Goal: Task Accomplishment & Management: Use online tool/utility

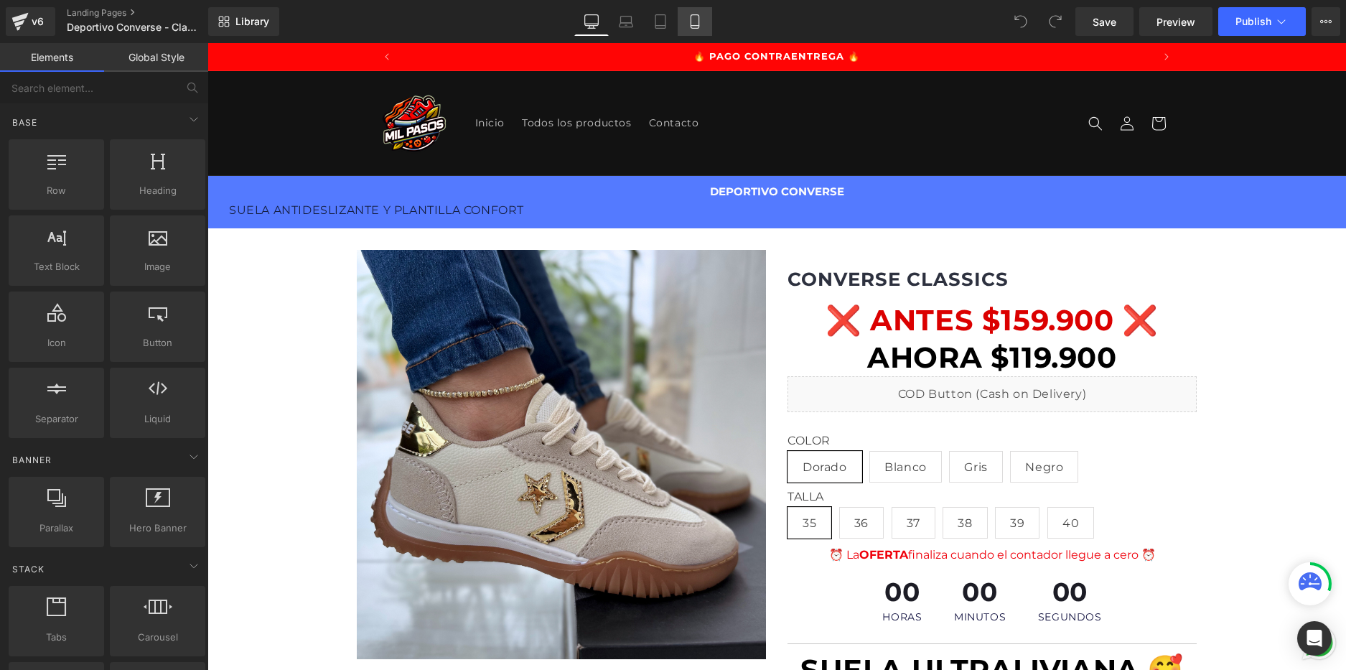
click at [694, 19] on icon at bounding box center [695, 21] width 14 height 14
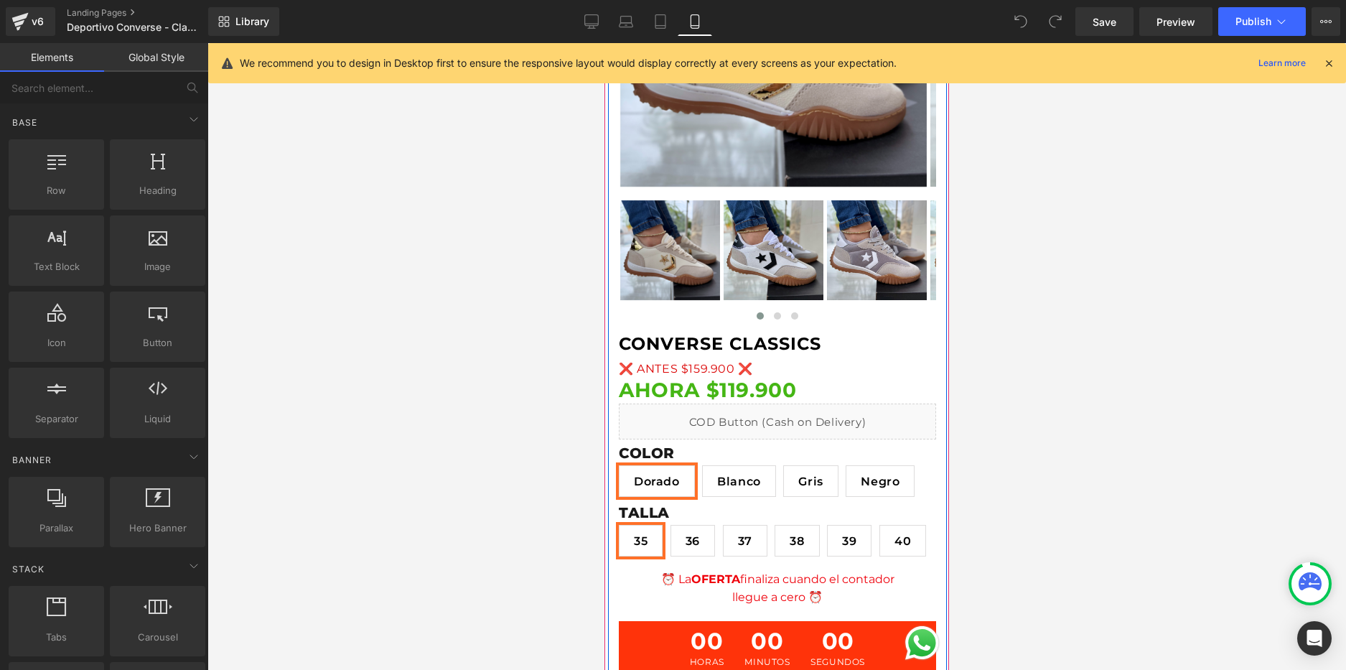
scroll to position [359, 0]
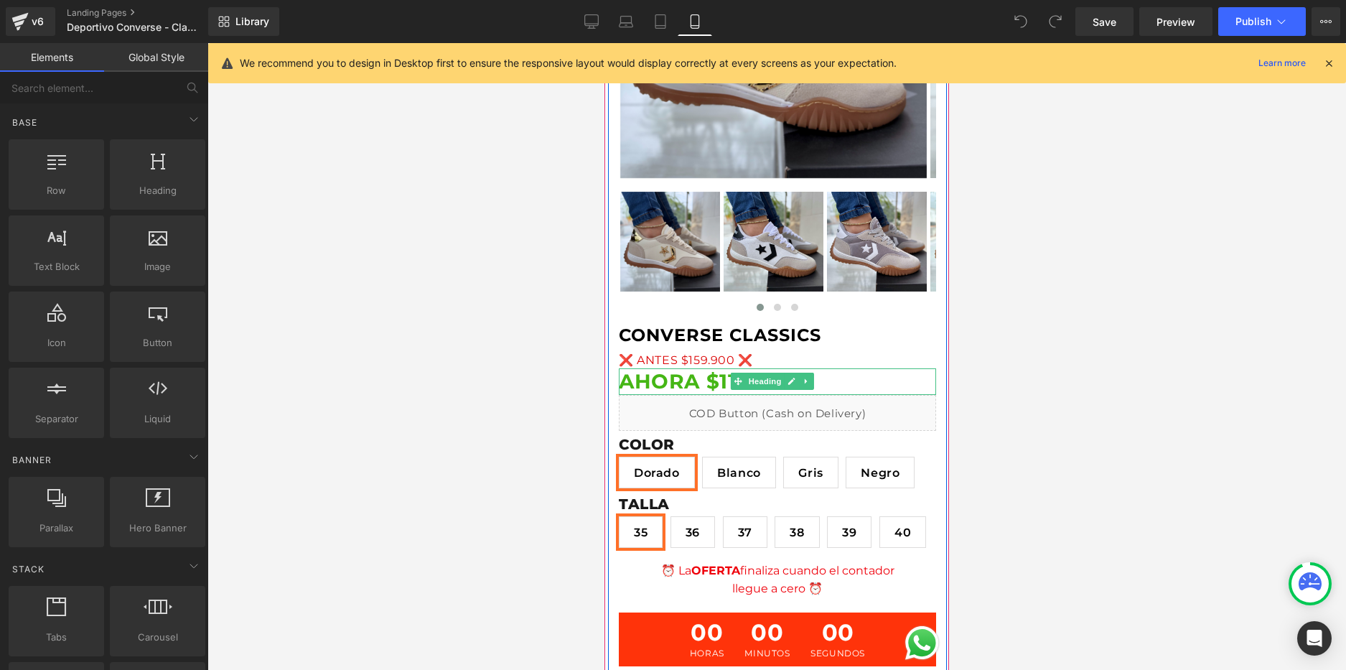
click at [724, 381] on strong "AHORA $119.900" at bounding box center [707, 381] width 177 height 24
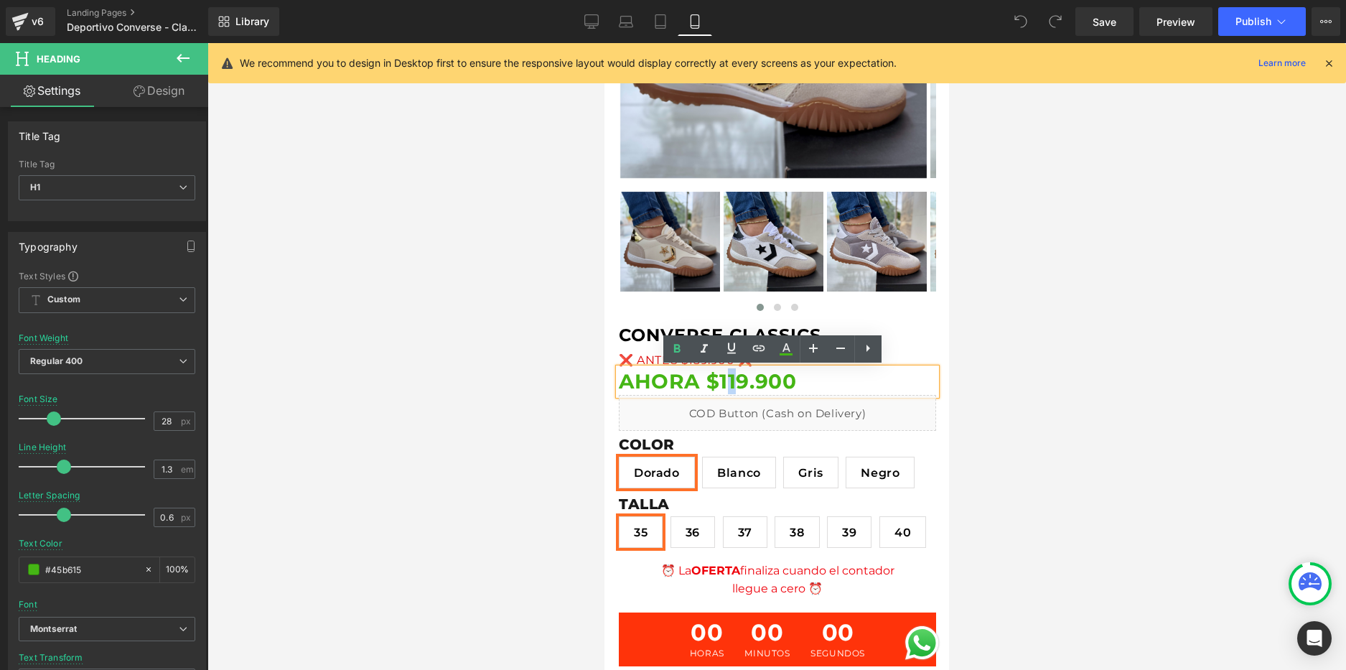
click at [730, 378] on strong "AHORA $119.900" at bounding box center [707, 381] width 177 height 24
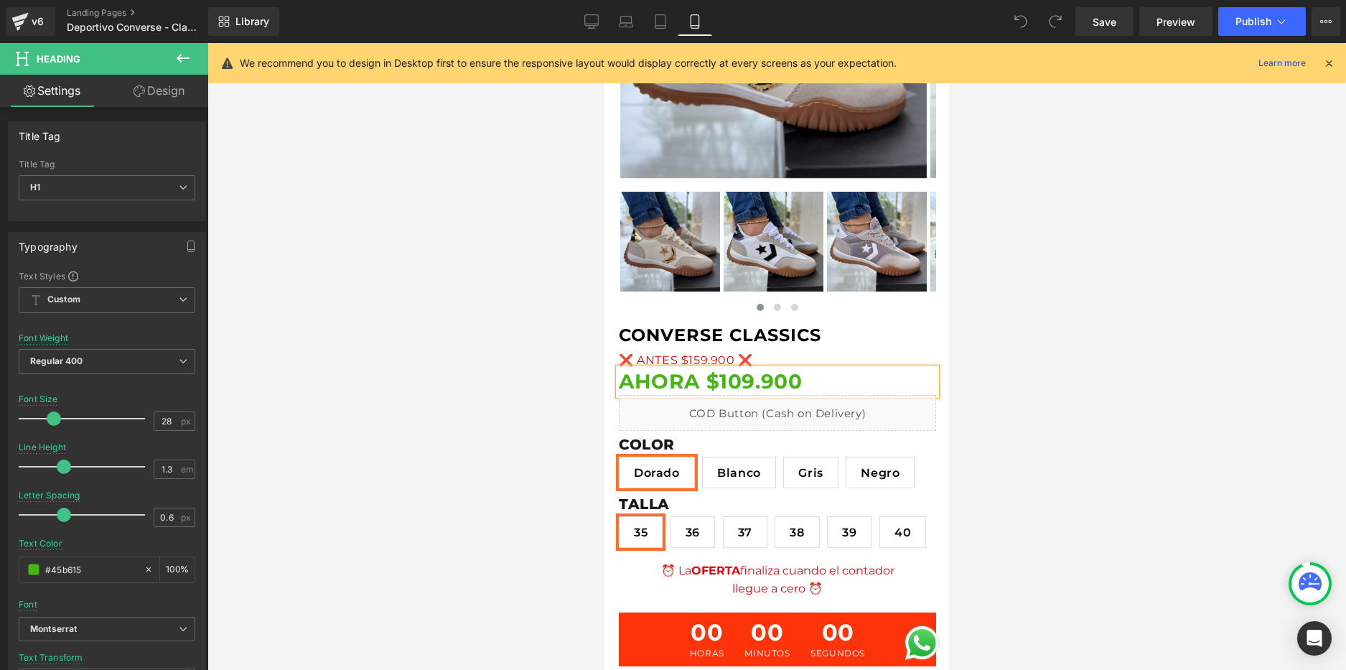
scroll to position [0, 252]
click at [1250, 19] on span "Publish" at bounding box center [1254, 21] width 36 height 11
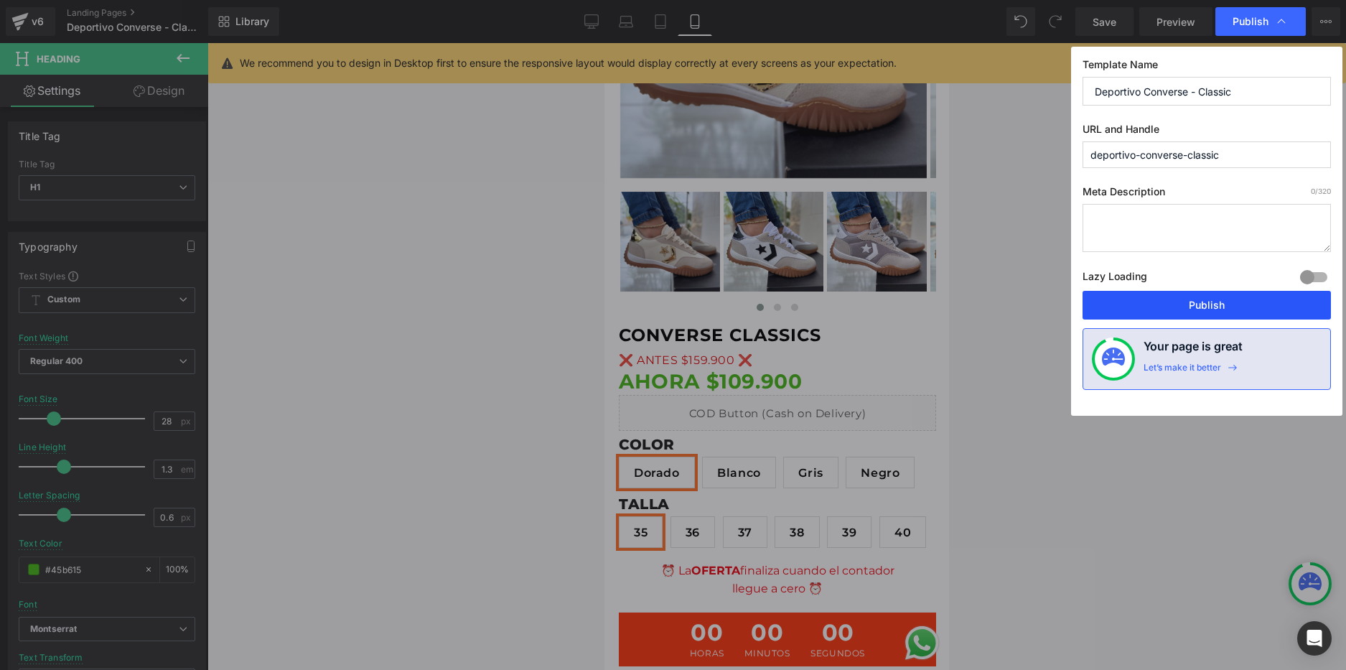
click at [1152, 305] on button "Publish" at bounding box center [1207, 305] width 248 height 29
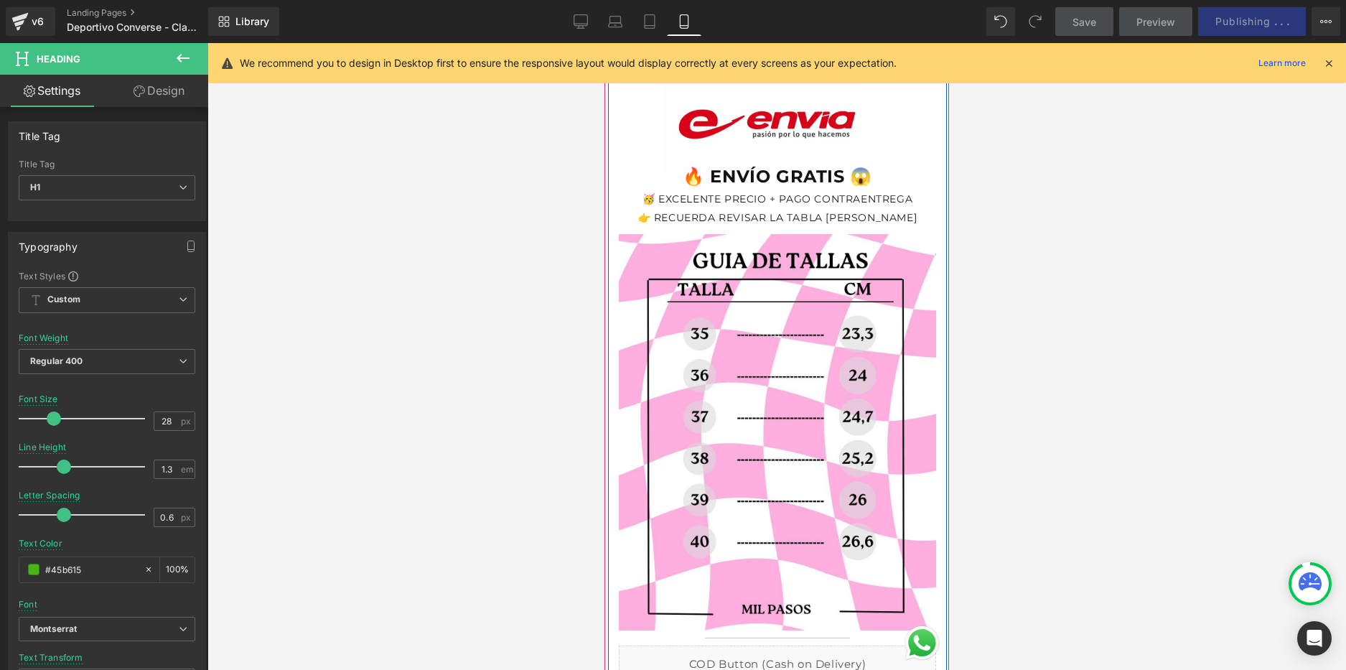
scroll to position [1939, 0]
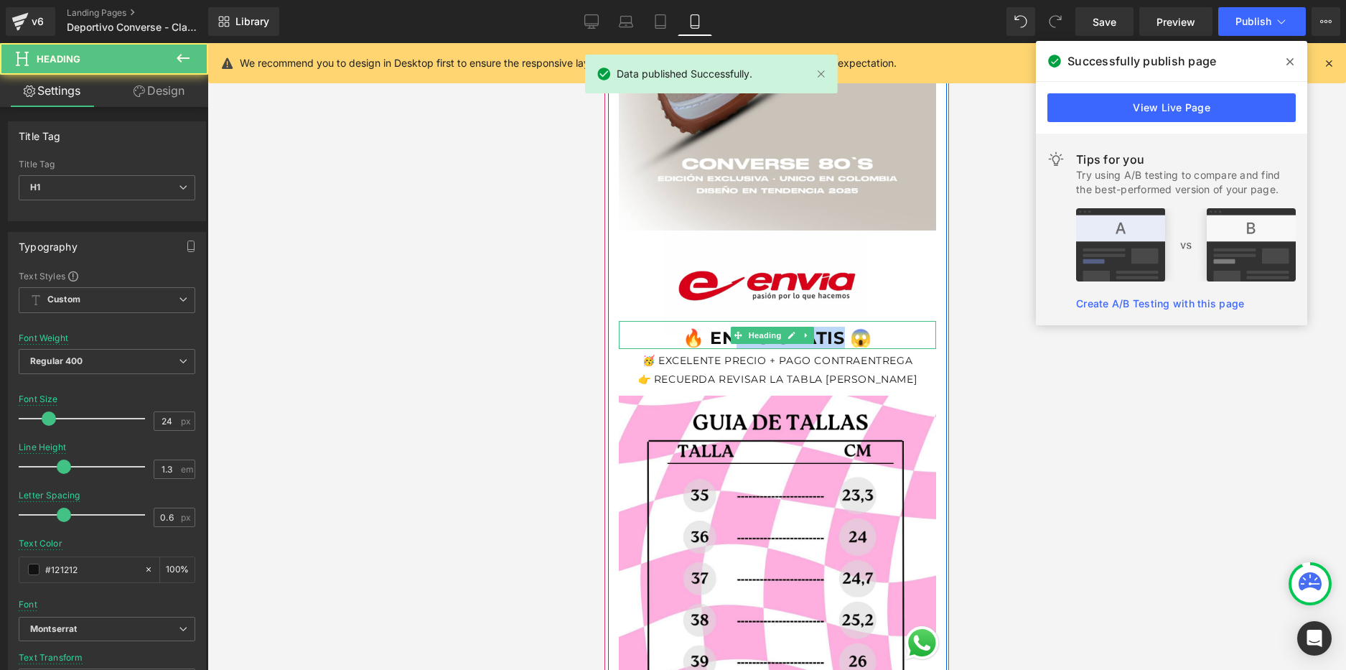
drag, startPoint x: 810, startPoint y: 340, endPoint x: 722, endPoint y: 333, distance: 87.8
click at [722, 333] on span "🔥 ENVÍO GRATIS 😱" at bounding box center [778, 337] width 190 height 21
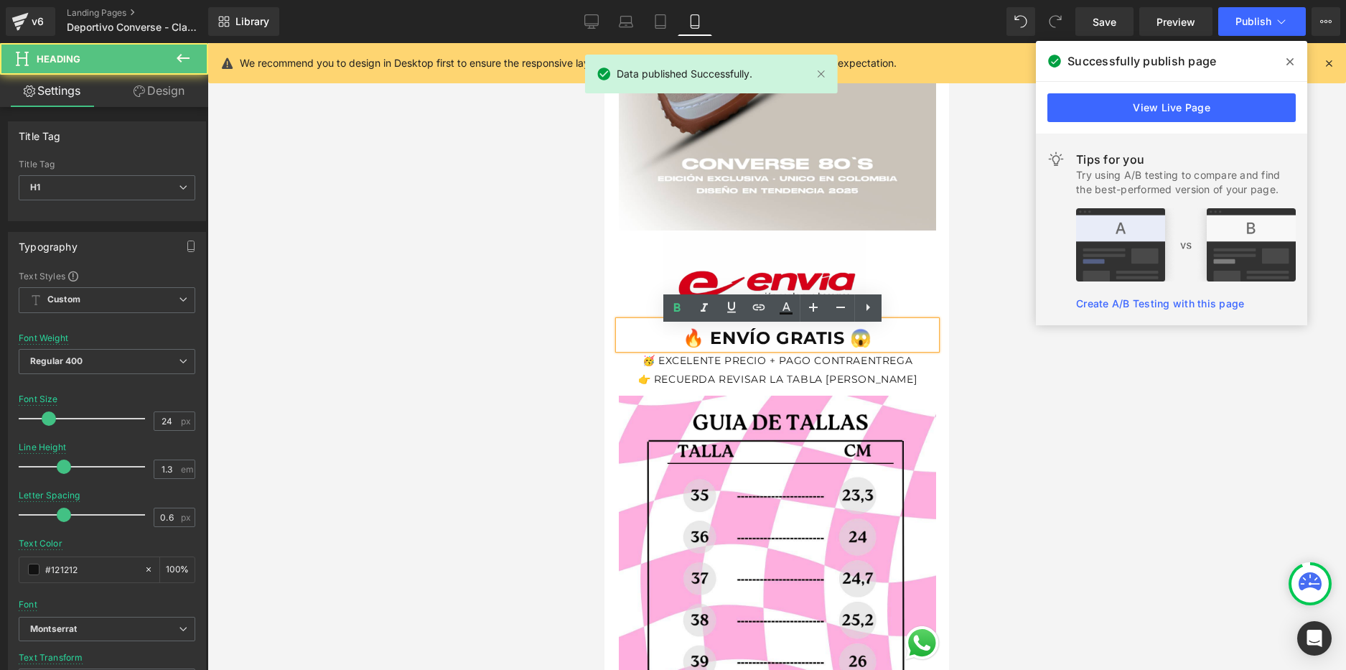
click at [716, 346] on span "🔥 ENVÍO GRATIS 😱" at bounding box center [778, 337] width 190 height 21
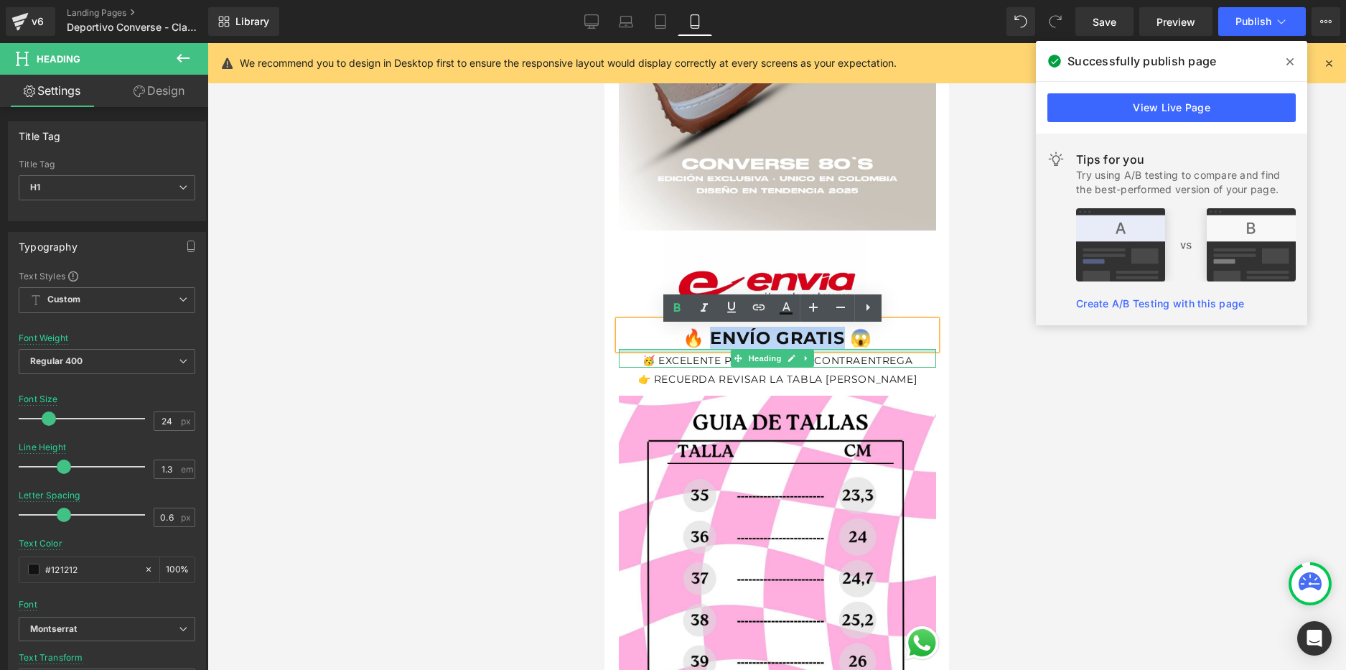
drag, startPoint x: 709, startPoint y: 345, endPoint x: 831, endPoint y: 355, distance: 123.1
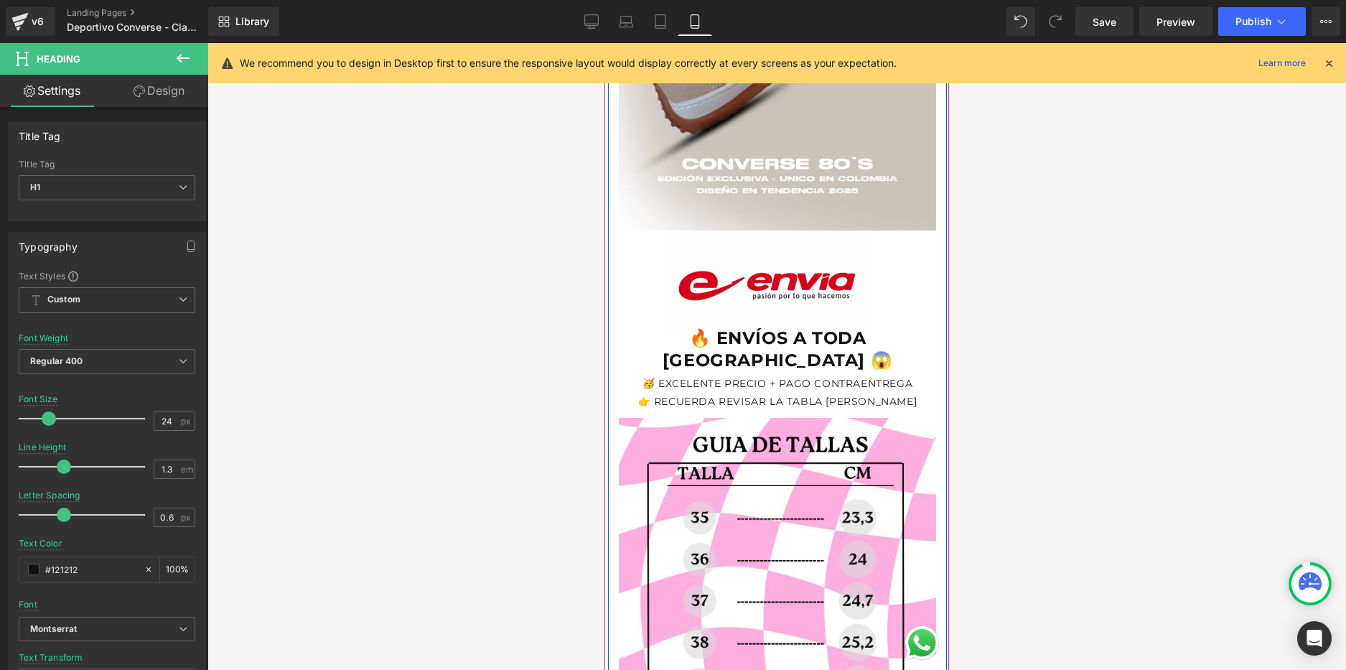
scroll to position [0, 0]
drag, startPoint x: 788, startPoint y: 361, endPoint x: 636, endPoint y: 347, distance: 152.9
click at [636, 347] on h1 "🔥 ENVÍOS A TODA COLOMBIA 😱" at bounding box center [777, 349] width 317 height 45
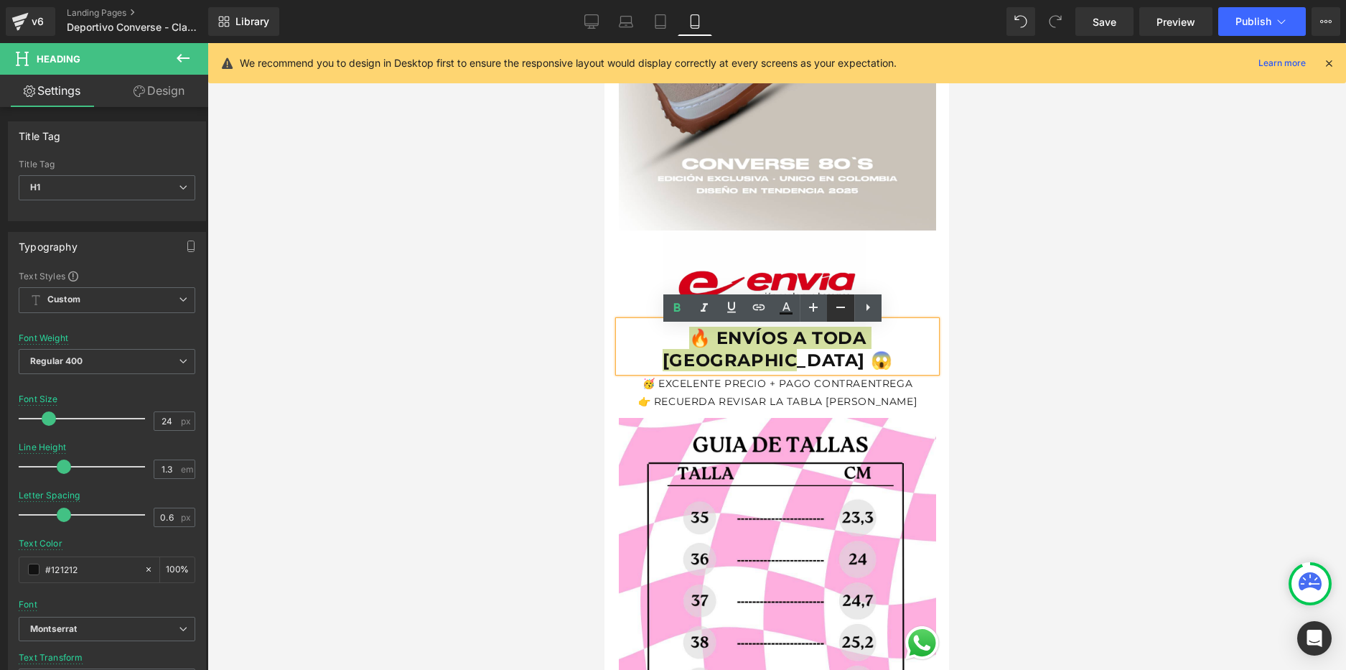
click at [841, 307] on icon at bounding box center [840, 307] width 9 height 1
type input "22"
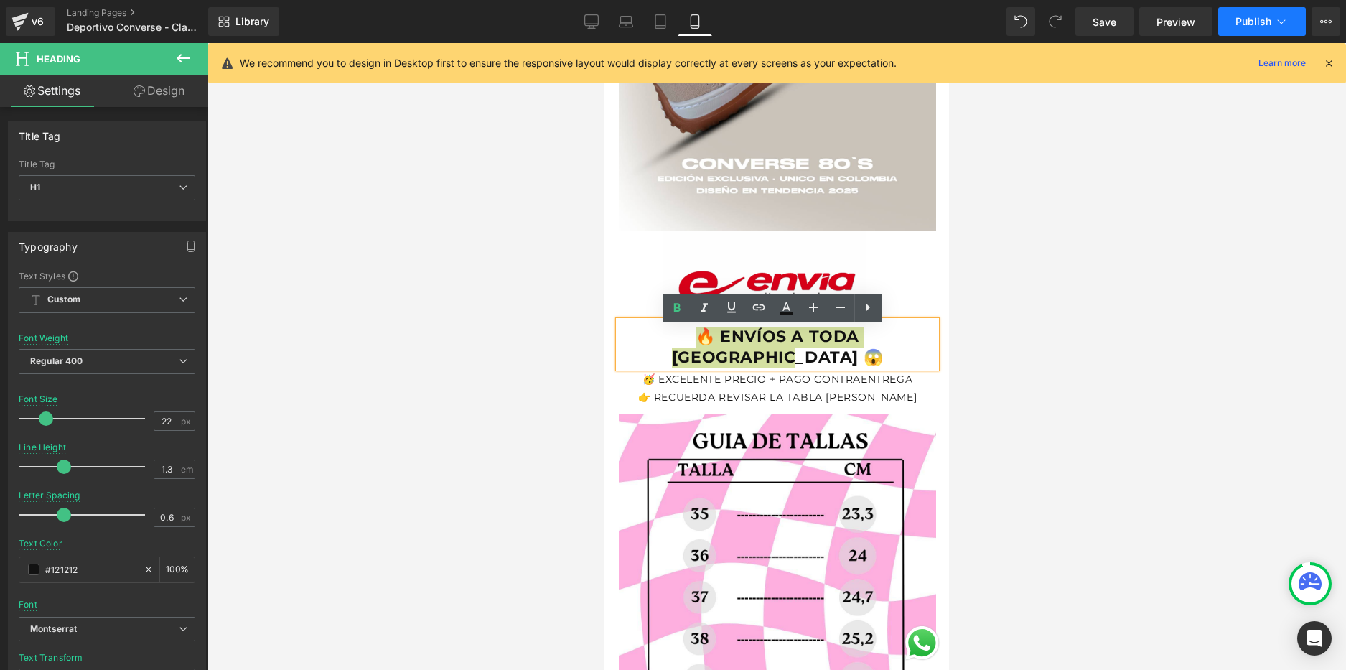
click at [1255, 22] on span "Publish" at bounding box center [1254, 21] width 36 height 11
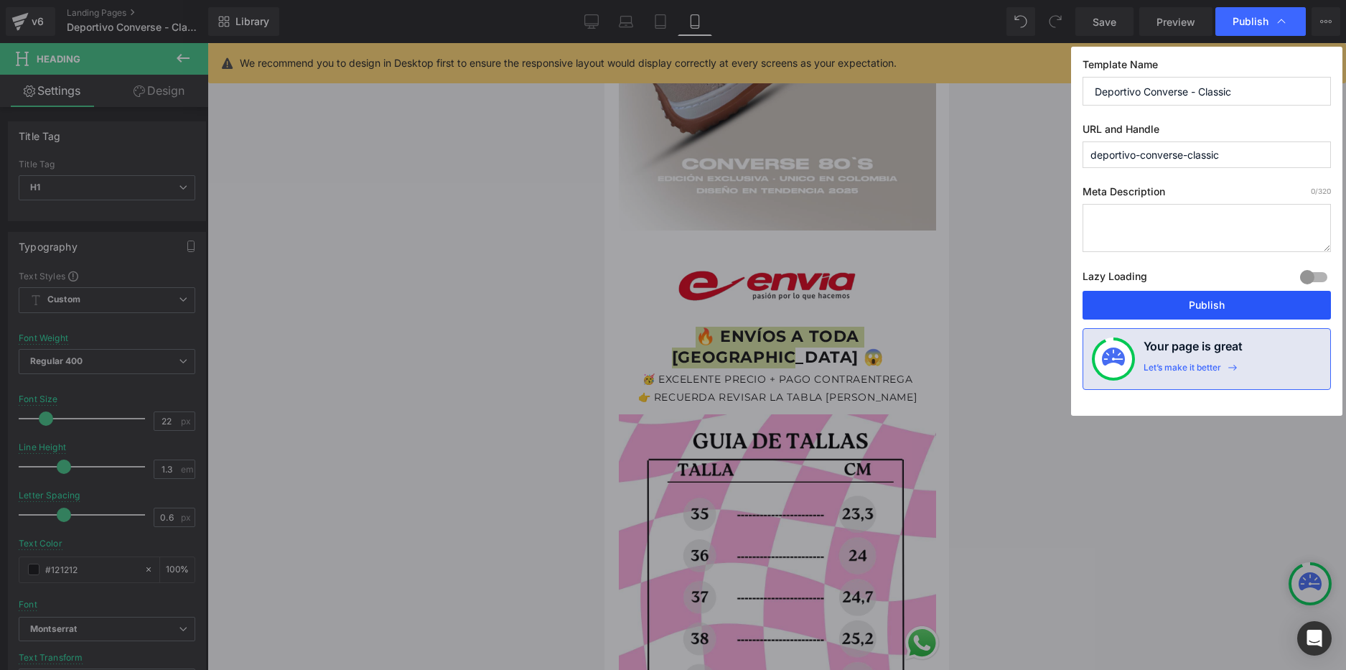
click at [1208, 297] on button "Publish" at bounding box center [1207, 305] width 248 height 29
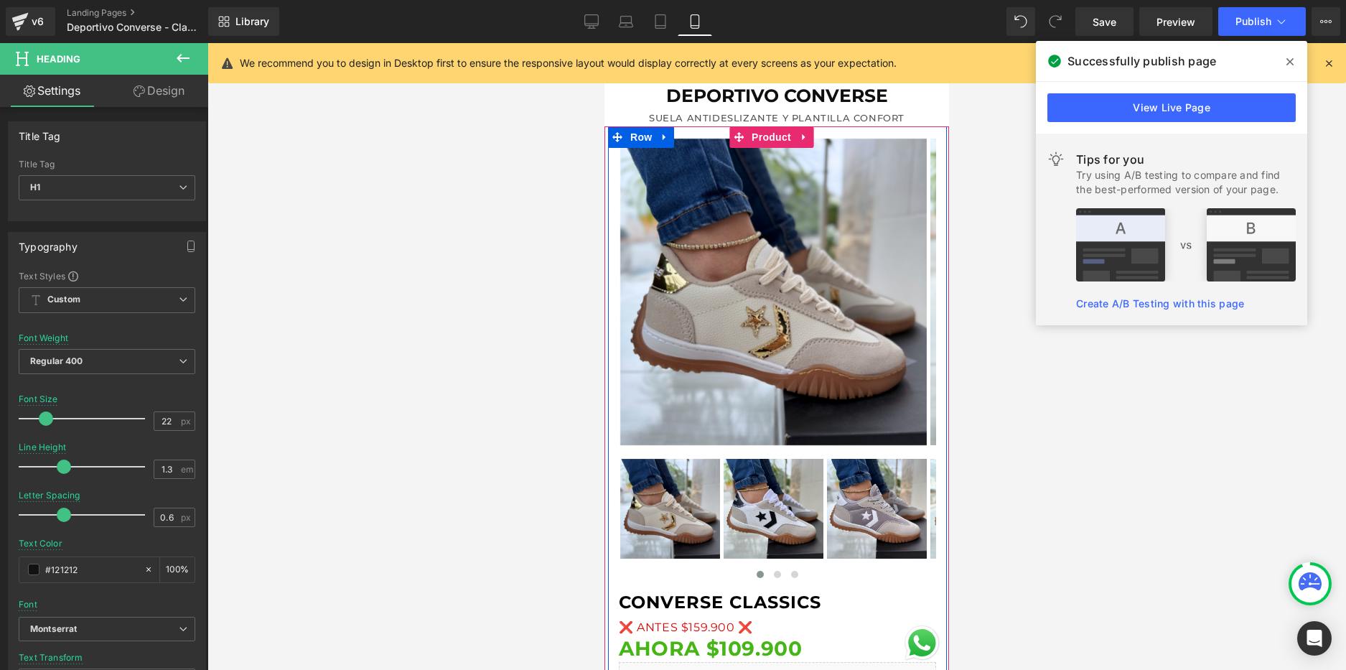
scroll to position [72, 0]
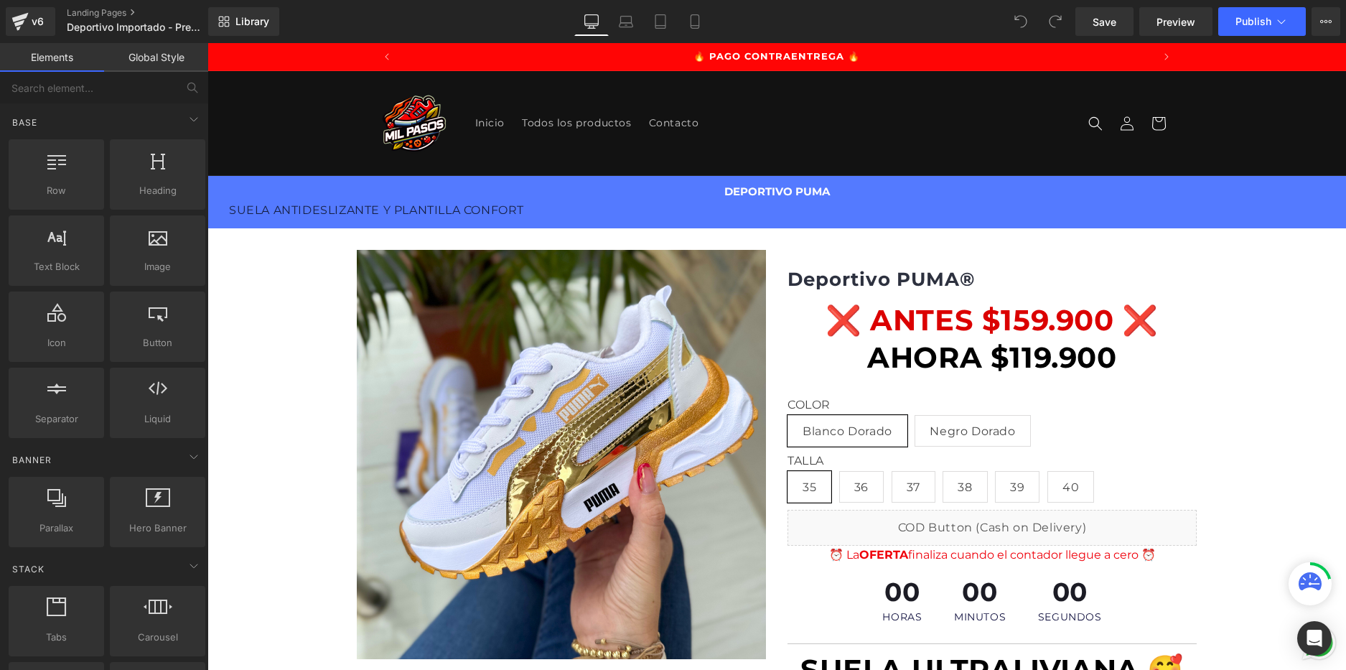
click at [697, 21] on icon at bounding box center [695, 21] width 14 height 14
click at [696, 21] on icon at bounding box center [695, 21] width 14 height 14
click at [699, 21] on icon at bounding box center [695, 21] width 14 height 14
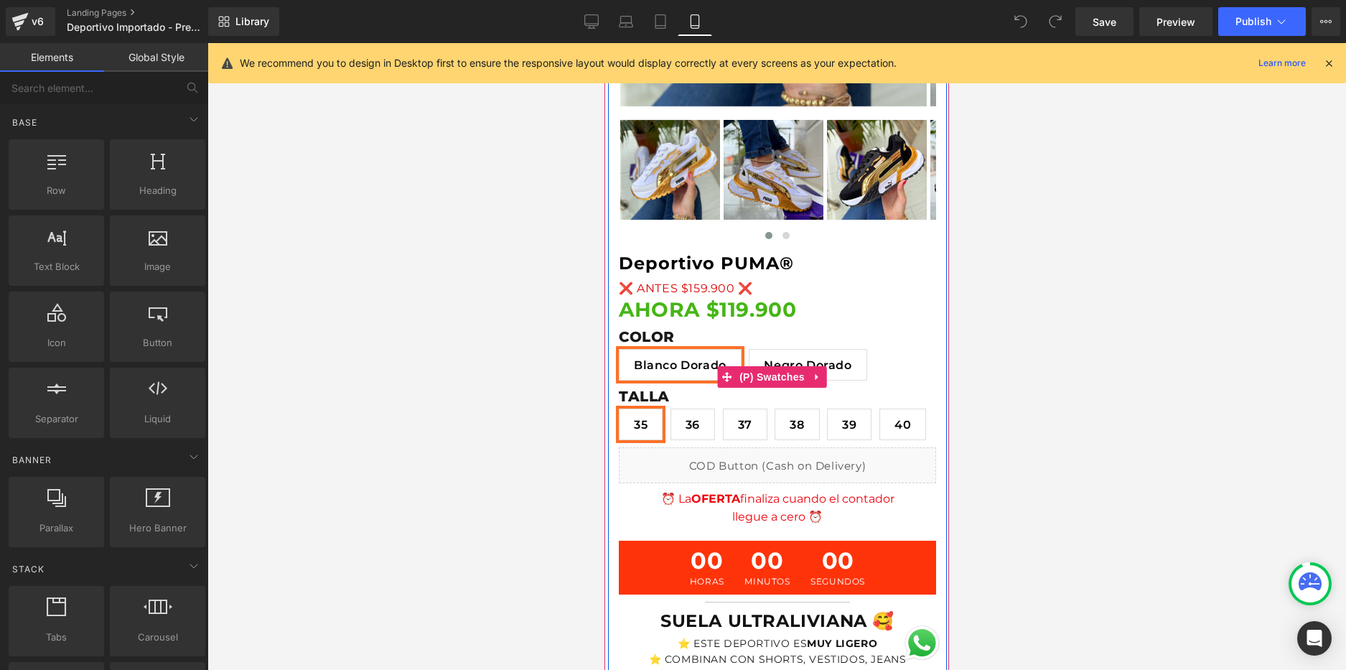
scroll to position [0, 252]
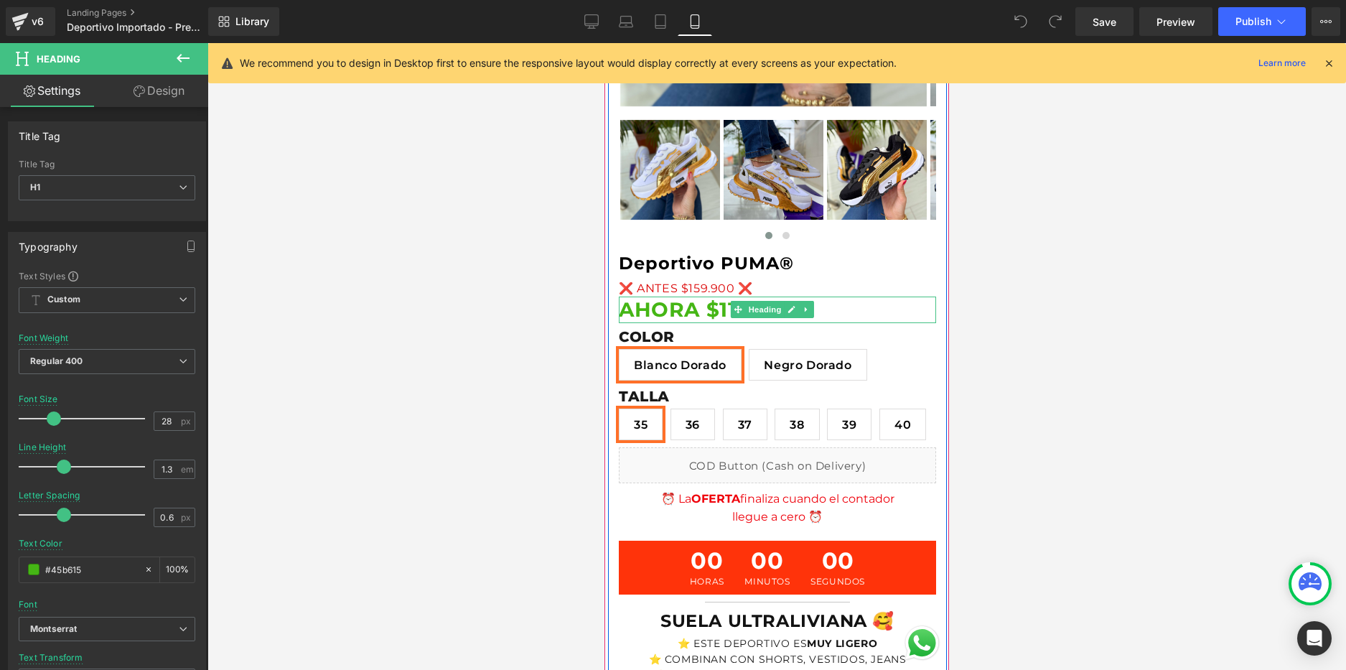
click at [729, 304] on strong "AHORA $119.900" at bounding box center [707, 309] width 177 height 24
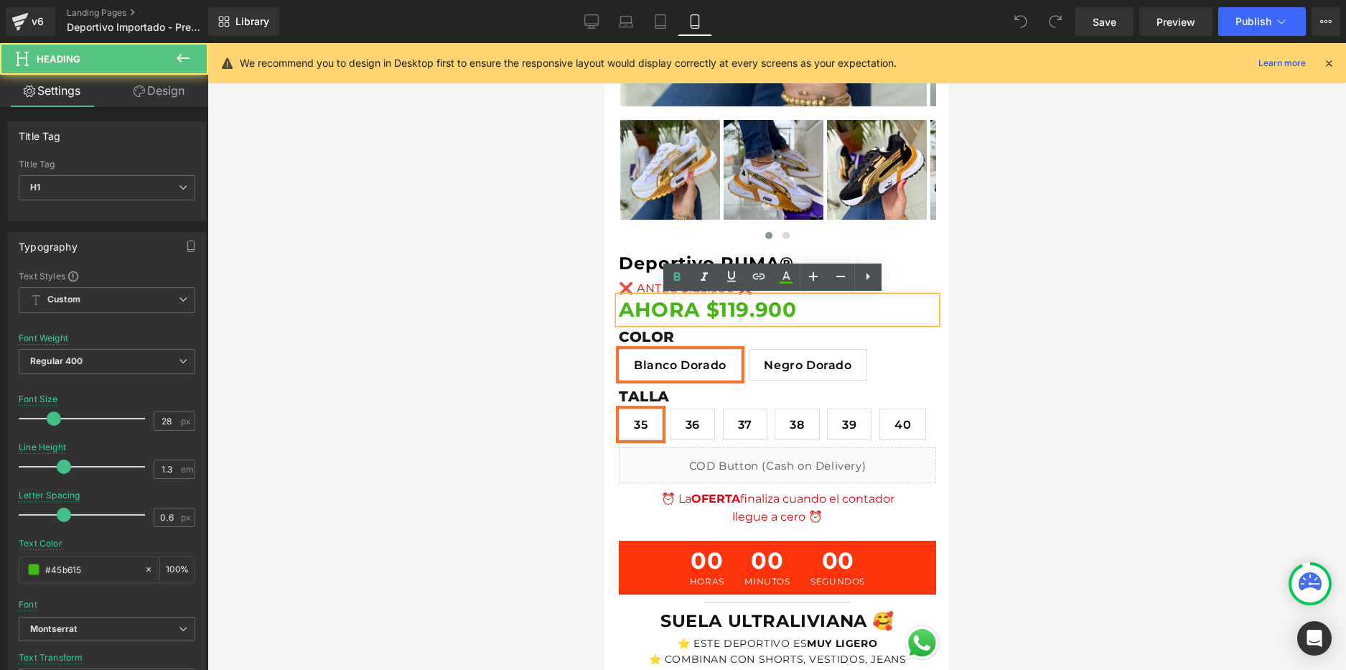
click at [729, 304] on strong "AHORA $119.900" at bounding box center [707, 309] width 177 height 24
click at [729, 303] on strong "AHORA $119.900" at bounding box center [707, 309] width 177 height 24
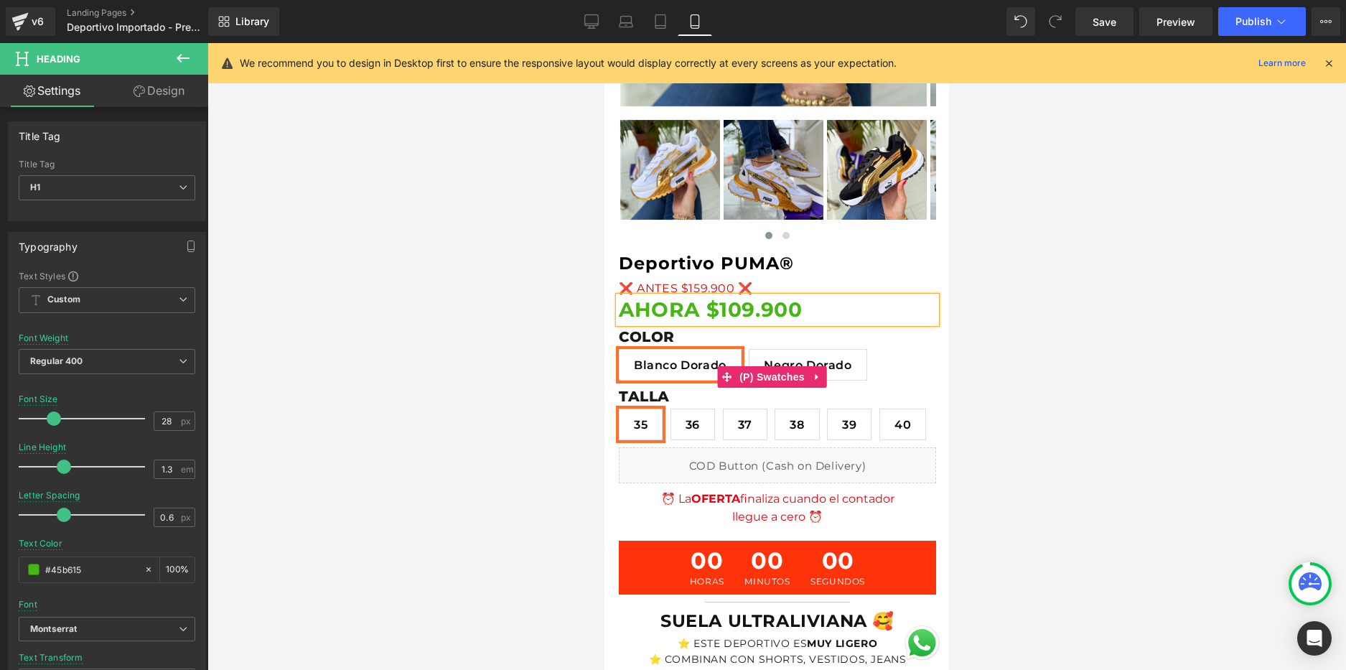
click at [883, 360] on div "COLOR Blanco Dorado Negro Dorado" at bounding box center [777, 358] width 317 height 60
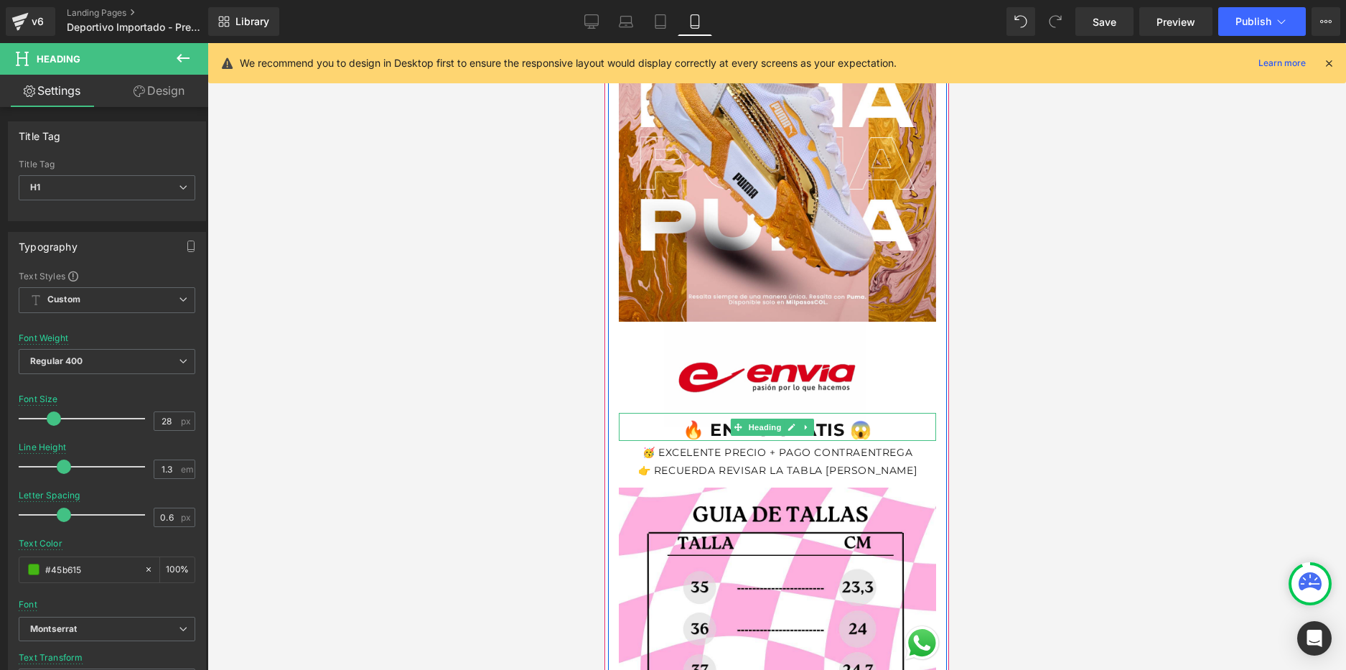
scroll to position [0, 252]
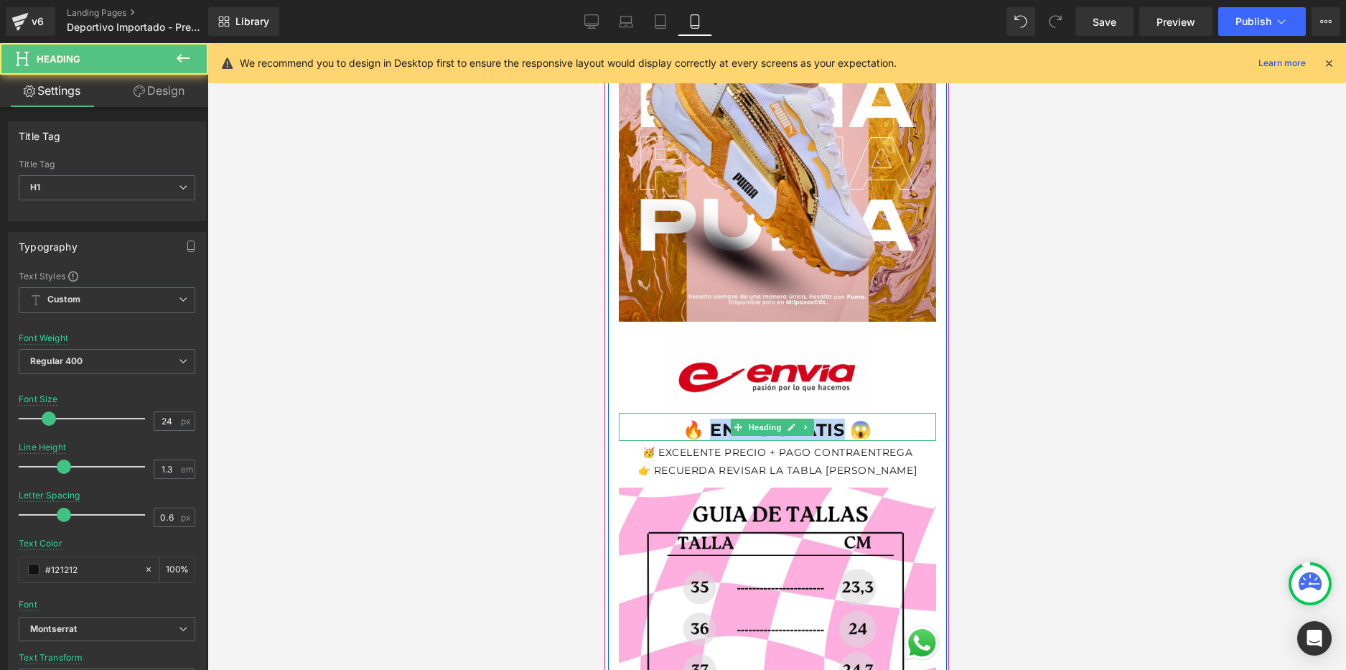
drag, startPoint x: 803, startPoint y: 442, endPoint x: 706, endPoint y: 434, distance: 98.0
click at [706, 434] on span "🔥 ENVÍO GRATIS 😱" at bounding box center [778, 429] width 190 height 21
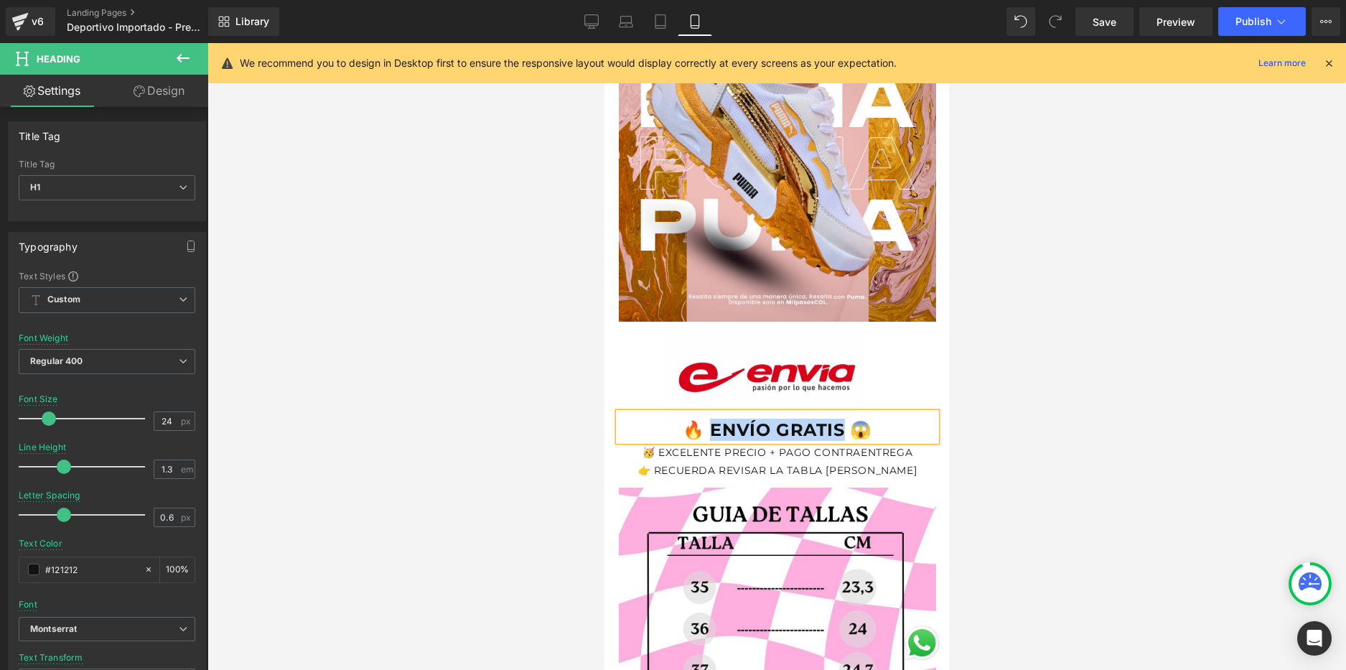
click at [746, 438] on span "🔥 ENVÍO GRATIS 😱" at bounding box center [778, 429] width 190 height 21
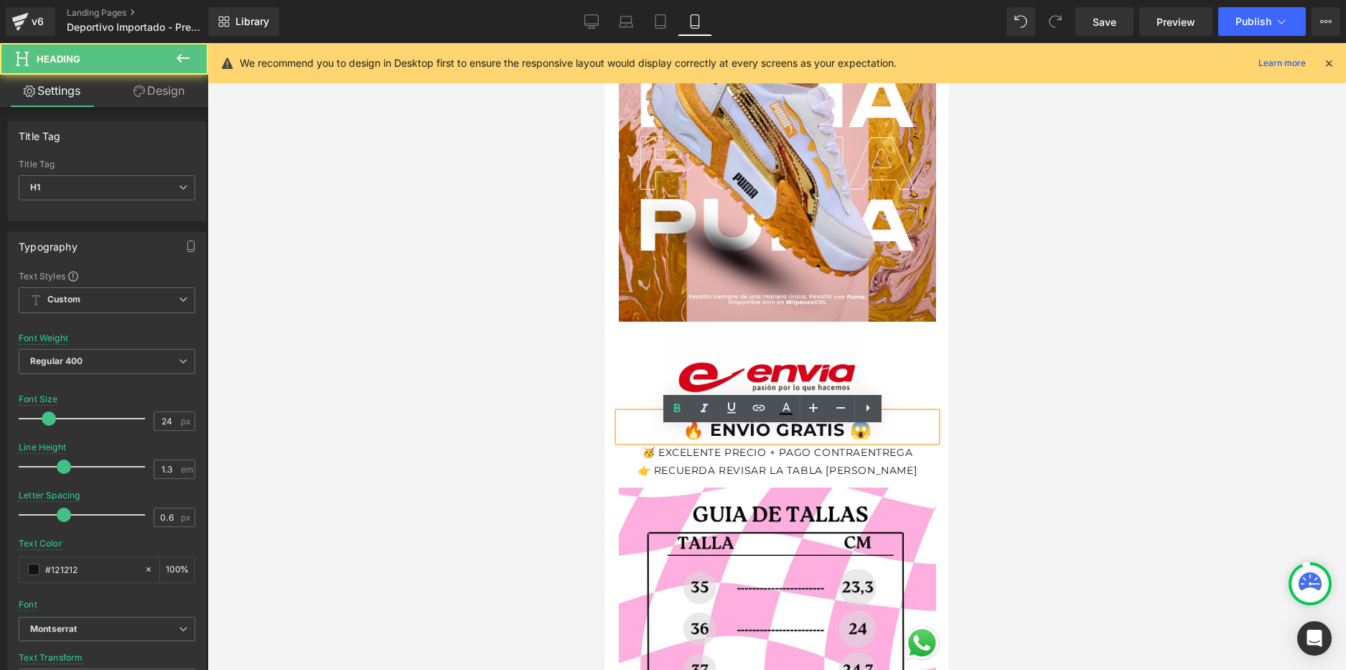
scroll to position [0, 0]
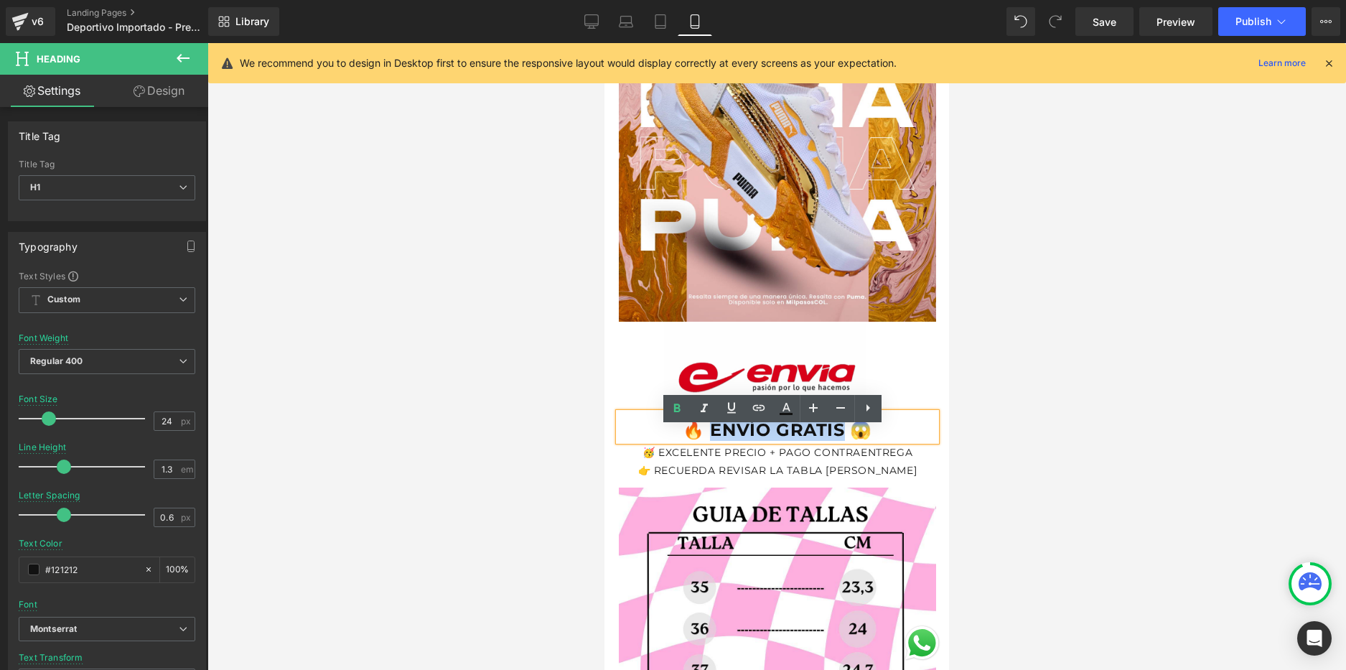
drag, startPoint x: 833, startPoint y: 447, endPoint x: 705, endPoint y: 446, distance: 127.8
click at [705, 440] on span "🔥 ENVÍO GRATIS 😱" at bounding box center [778, 429] width 190 height 21
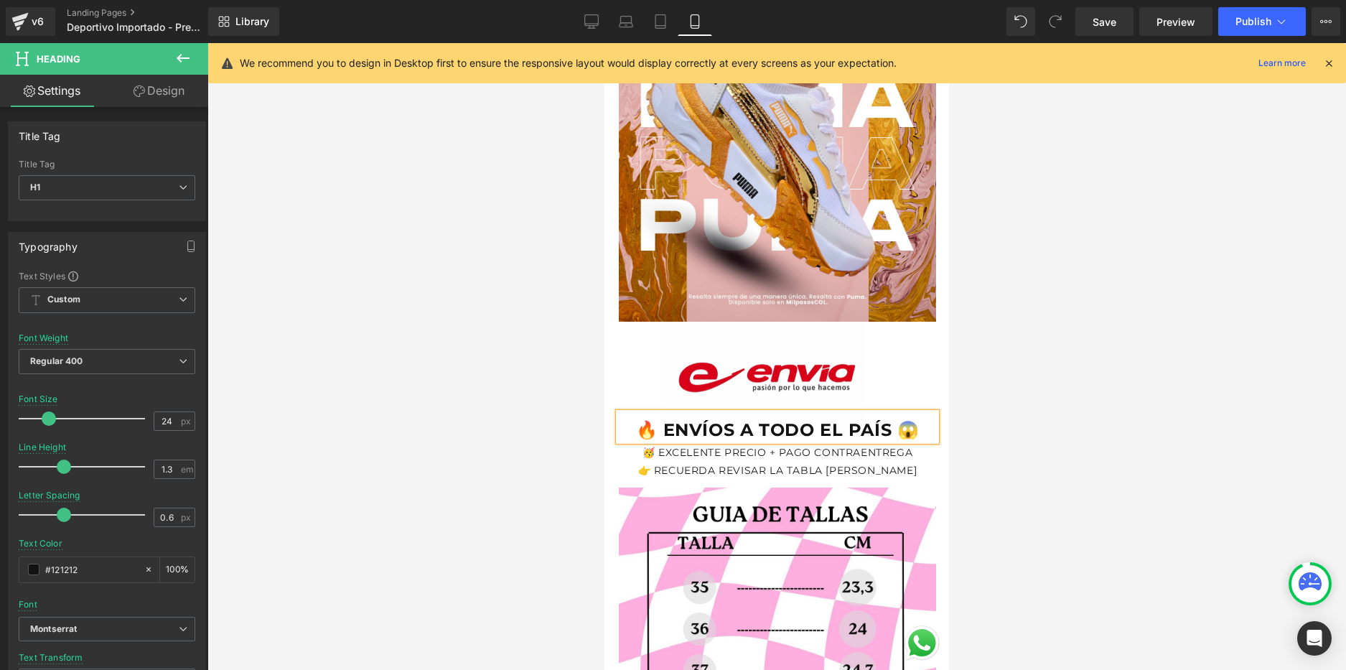
click at [721, 432] on div "🔥 ENVÍOS A TODO EL PAÍS 😱" at bounding box center [777, 427] width 317 height 28
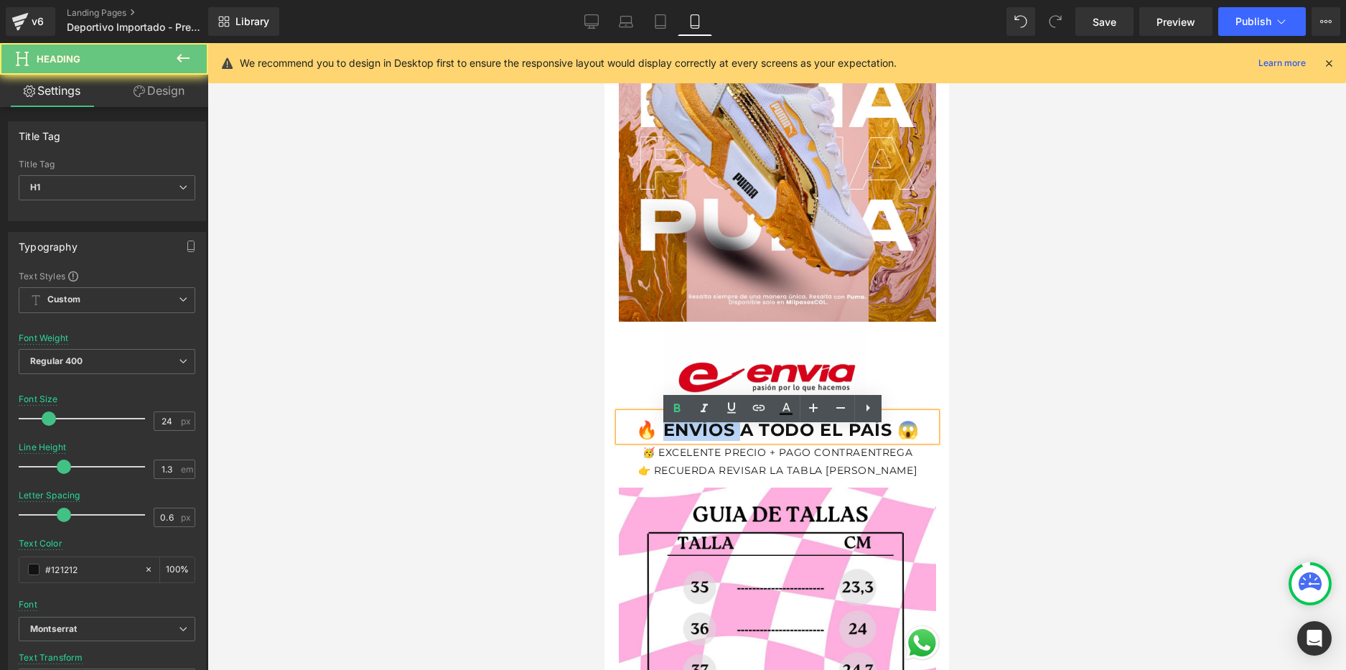
click at [721, 432] on div "🔥 ENVÍOS A TODO EL PAÍS 😱" at bounding box center [777, 427] width 317 height 28
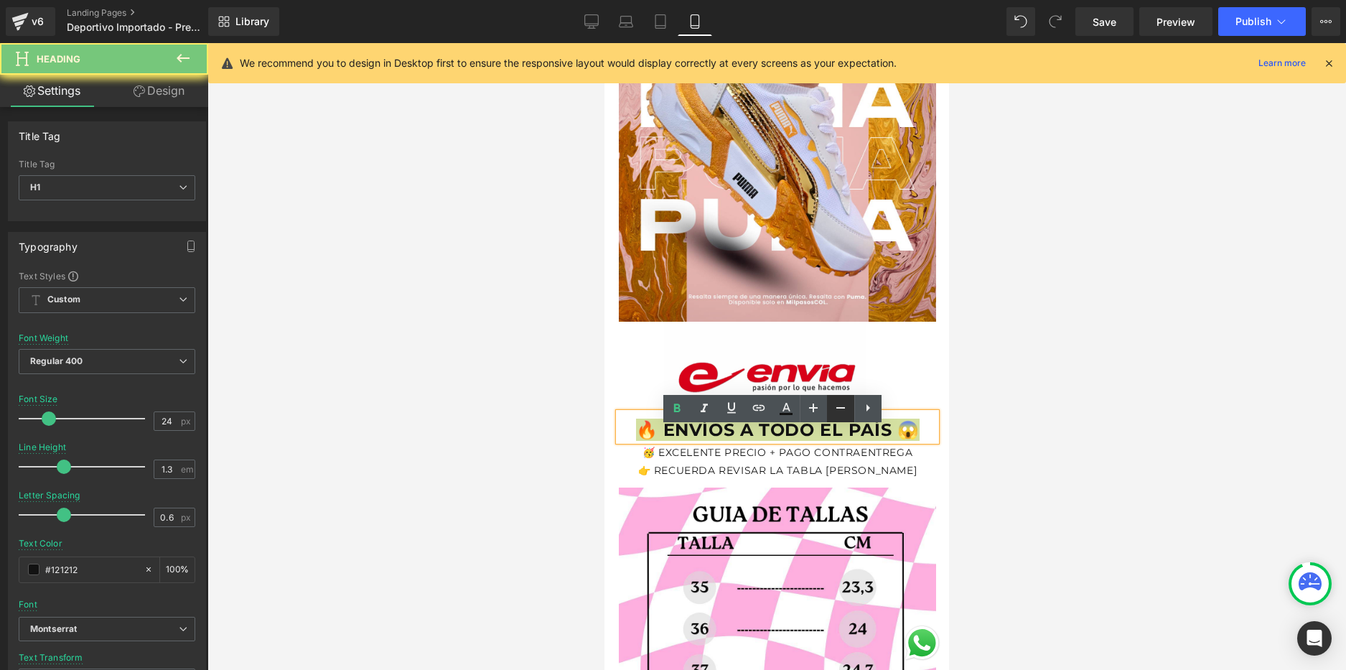
click at [844, 415] on icon at bounding box center [840, 407] width 17 height 17
type input "22"
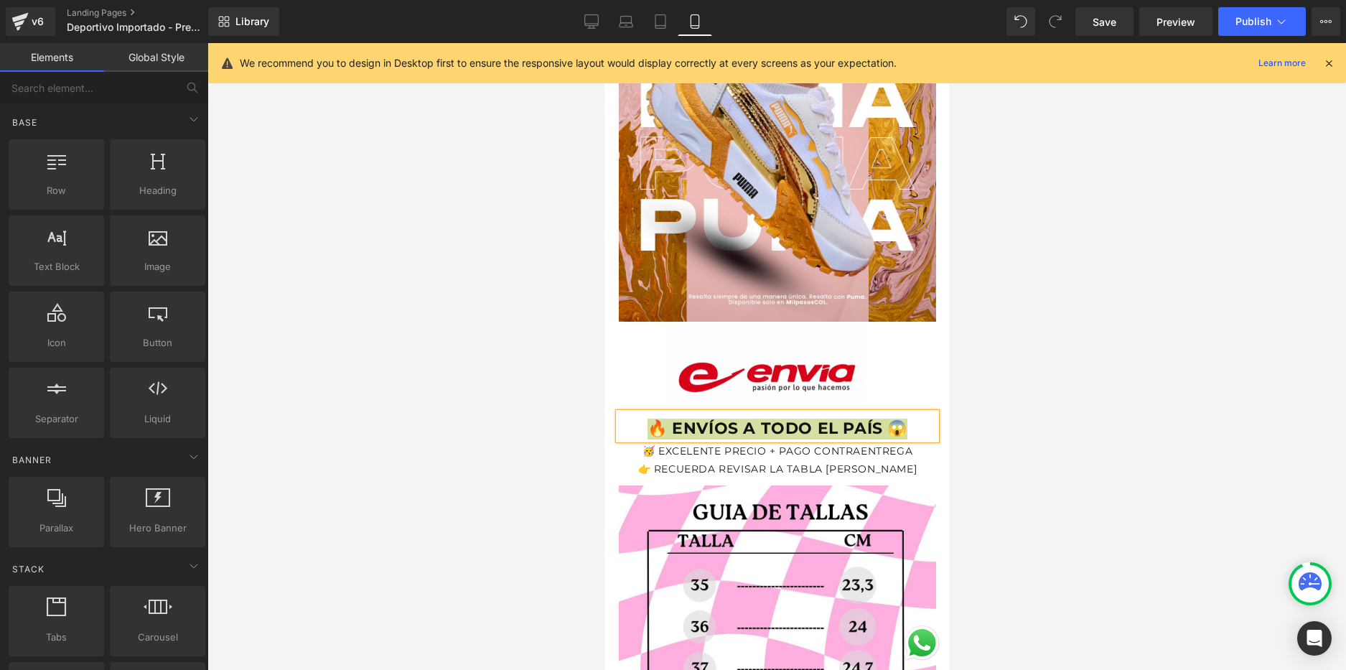
click at [1030, 370] on div at bounding box center [776, 356] width 1139 height 627
click at [1248, 19] on span "Publish" at bounding box center [1254, 21] width 36 height 11
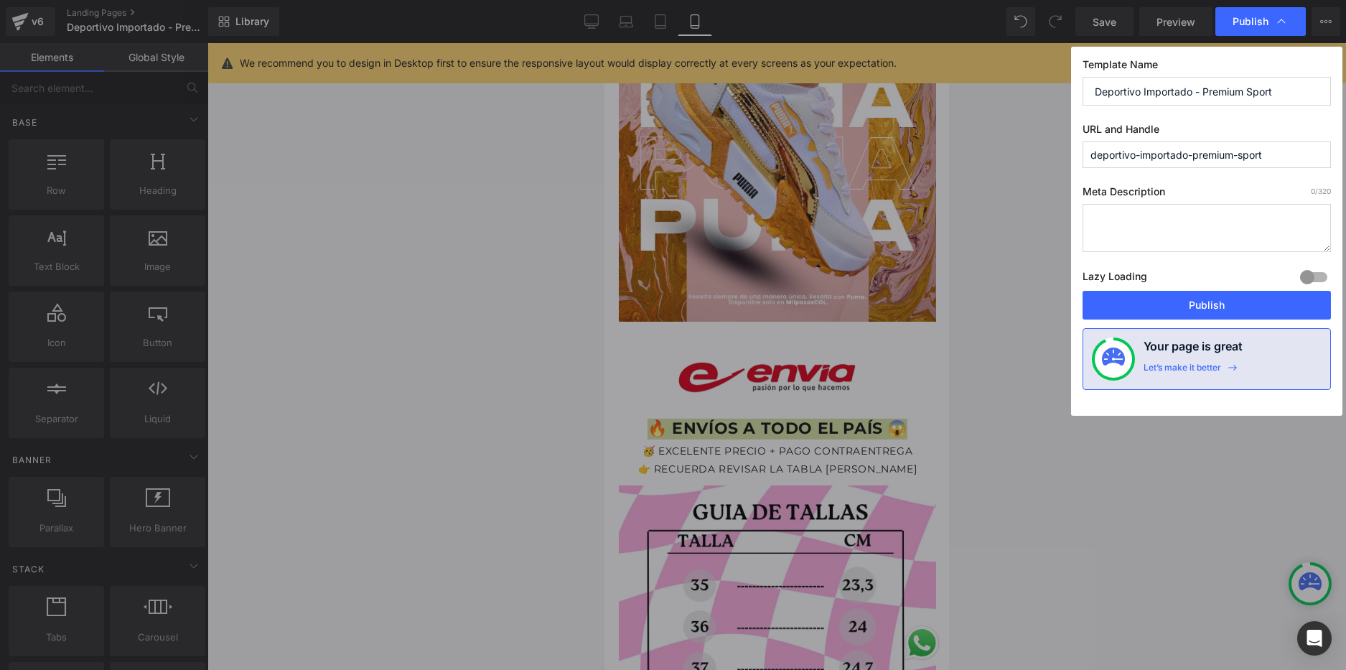
scroll to position [0, 252]
click at [1183, 297] on button "Publish" at bounding box center [1207, 305] width 248 height 29
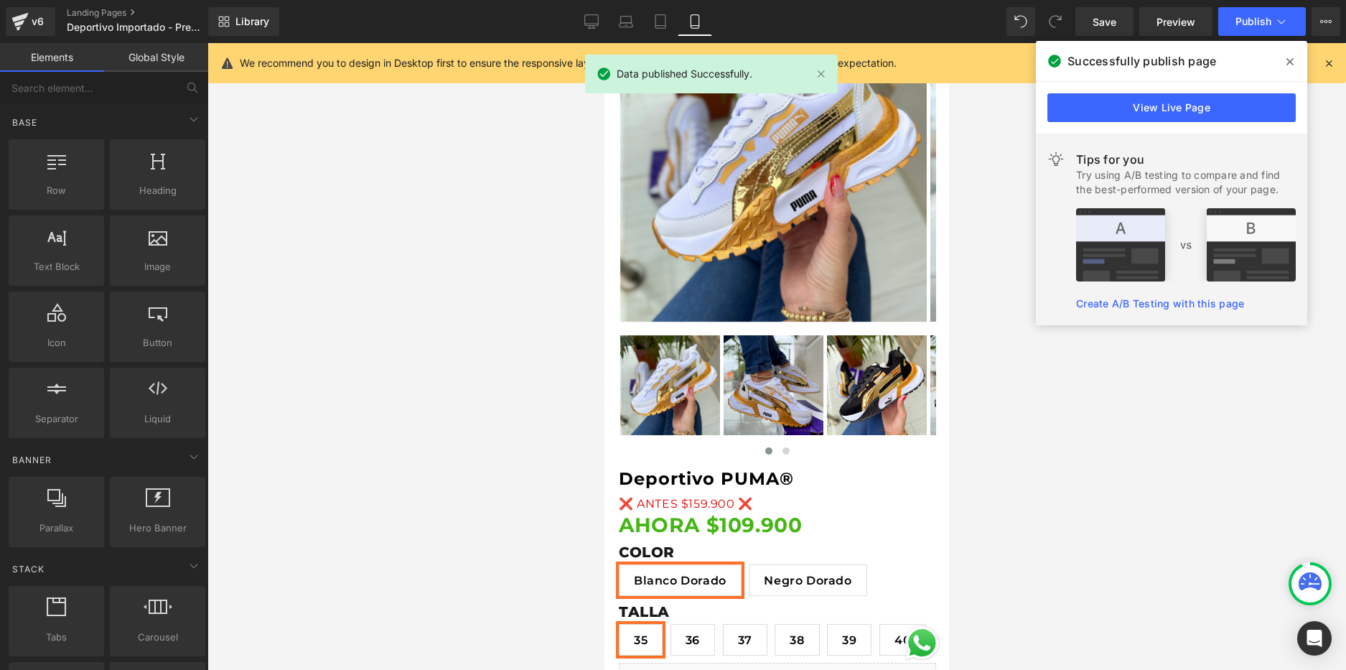
click at [1208, 110] on link "View Live Page" at bounding box center [1172, 107] width 248 height 29
